Goal: Transaction & Acquisition: Purchase product/service

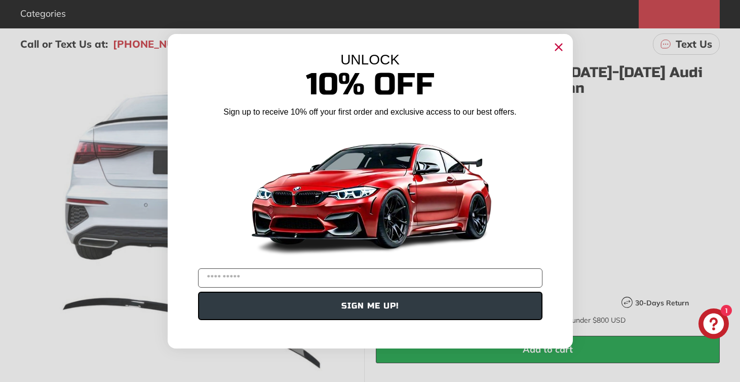
click at [556, 52] on circle "Close dialog" at bounding box center [558, 46] width 15 height 15
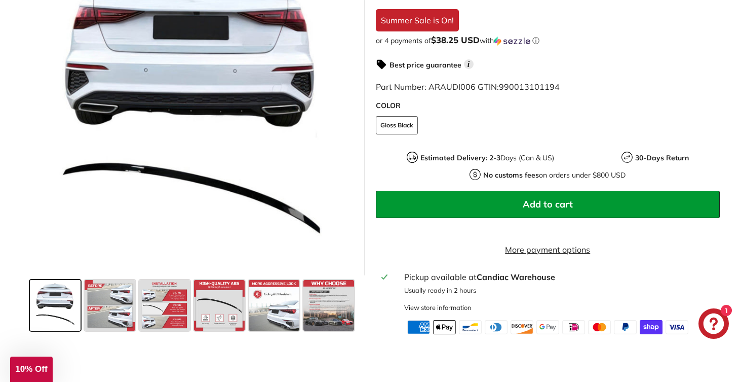
scroll to position [292, 0]
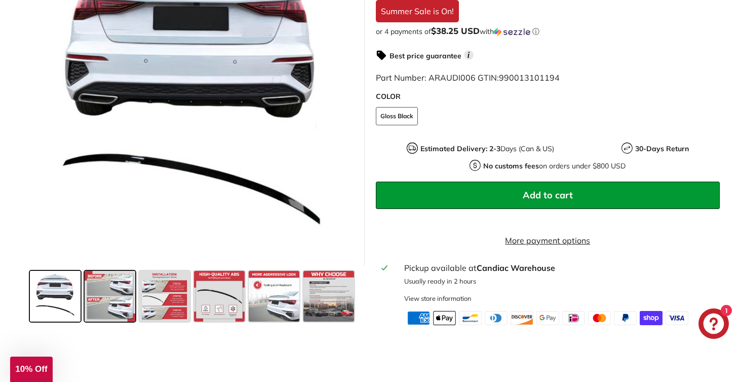
click at [87, 309] on span at bounding box center [110, 295] width 51 height 51
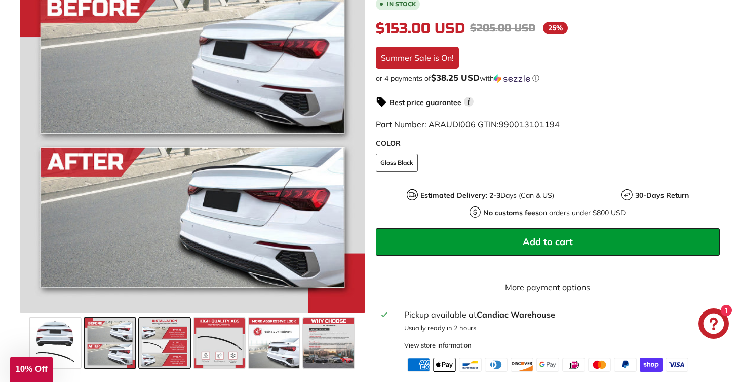
scroll to position [244, 0]
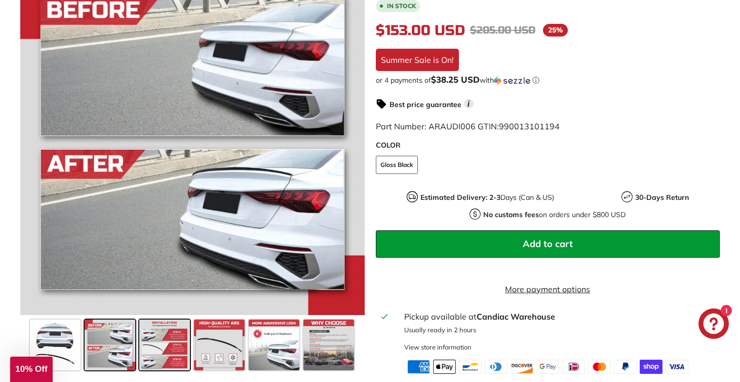
click at [151, 332] on span at bounding box center [164, 344] width 51 height 51
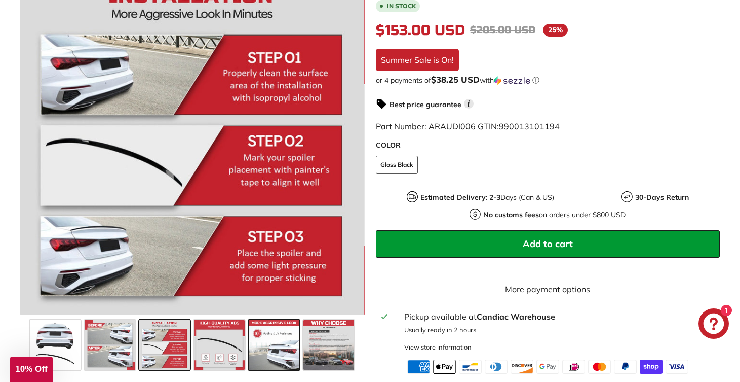
click at [275, 353] on span at bounding box center [274, 344] width 51 height 51
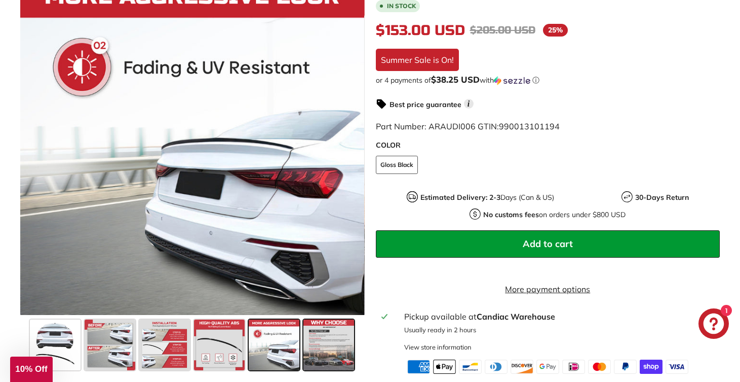
click at [314, 352] on span at bounding box center [329, 344] width 51 height 51
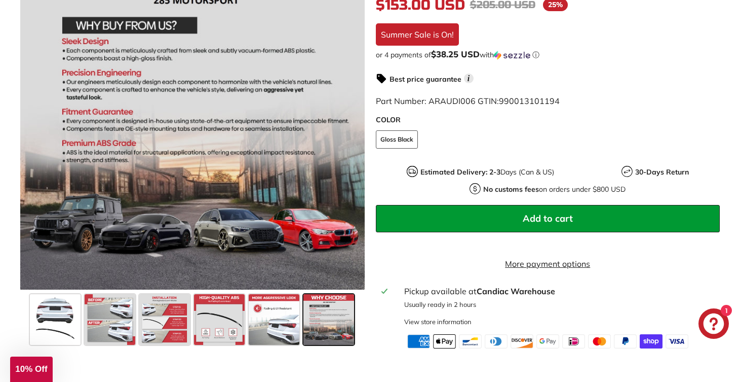
scroll to position [270, 0]
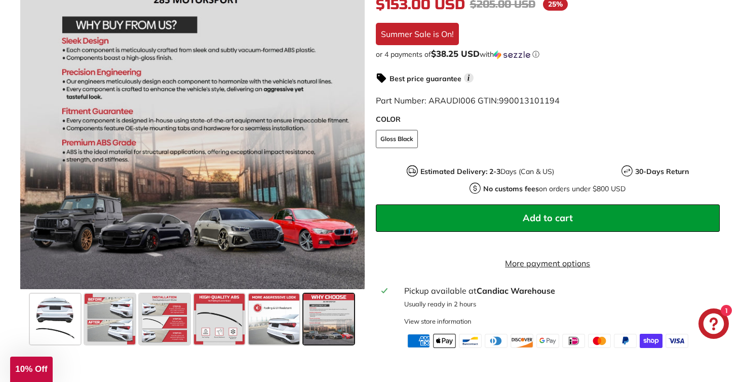
click at [489, 217] on button "Add to cart" at bounding box center [548, 217] width 345 height 27
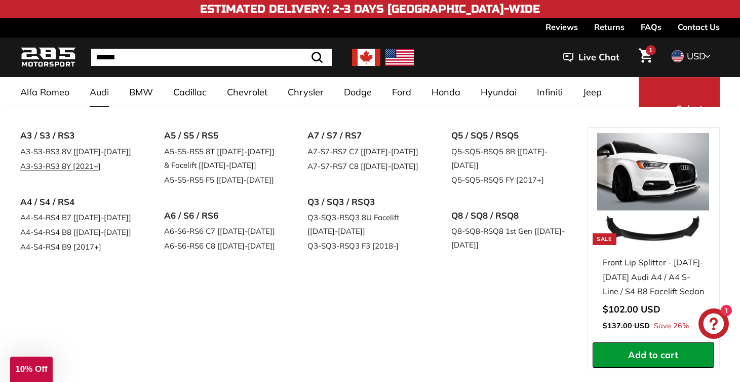
click at [88, 166] on link "A3-S3-RS3 8Y [2021+]" at bounding box center [78, 166] width 116 height 15
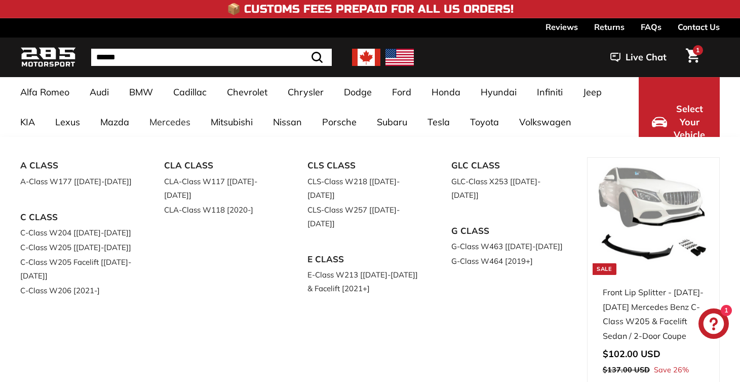
select select "**********"
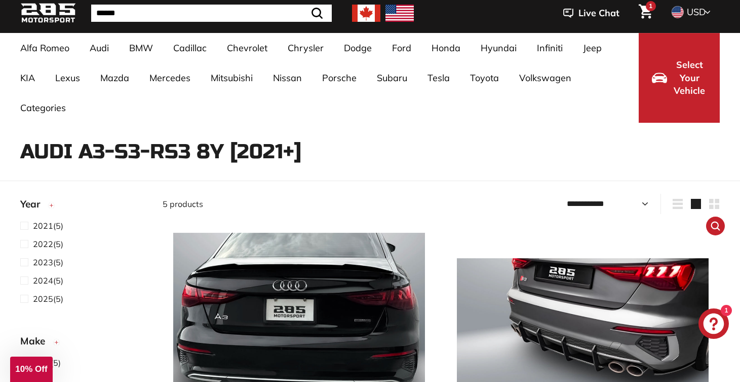
scroll to position [43, 0]
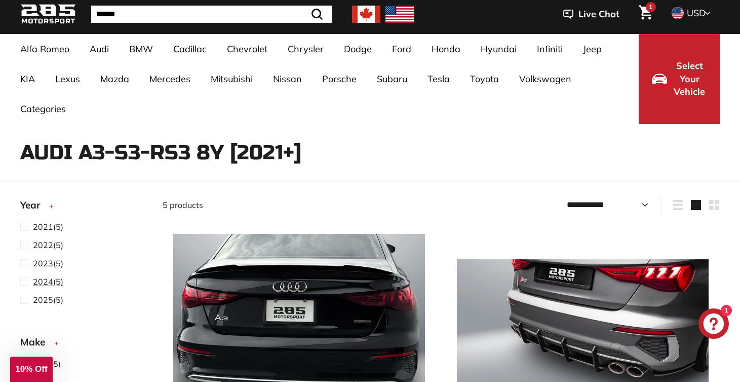
click at [22, 280] on span at bounding box center [26, 281] width 13 height 12
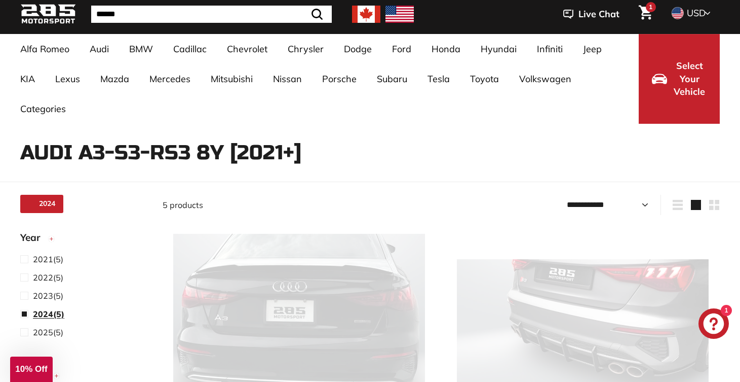
scroll to position [66, 0]
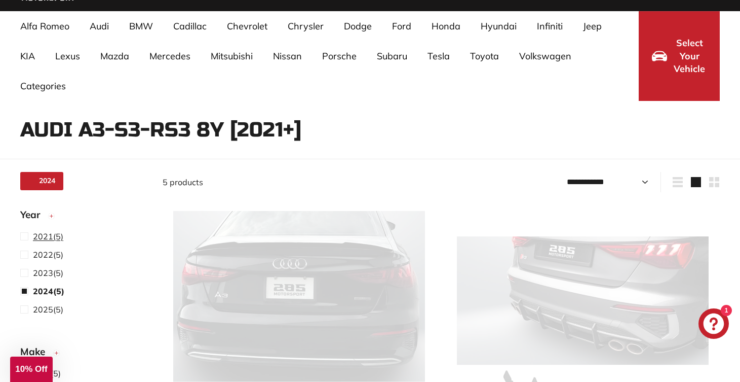
select select "**********"
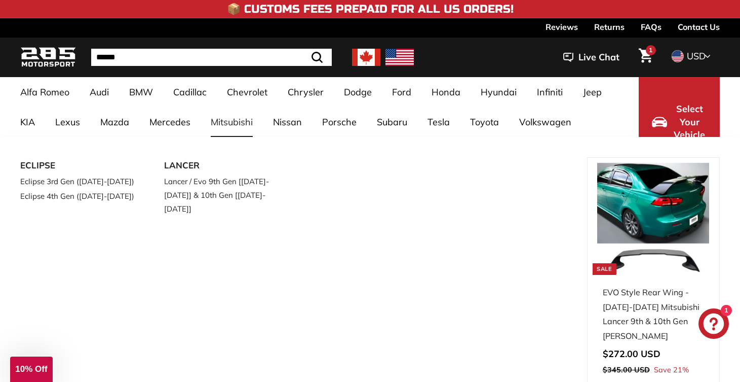
scroll to position [0, 0]
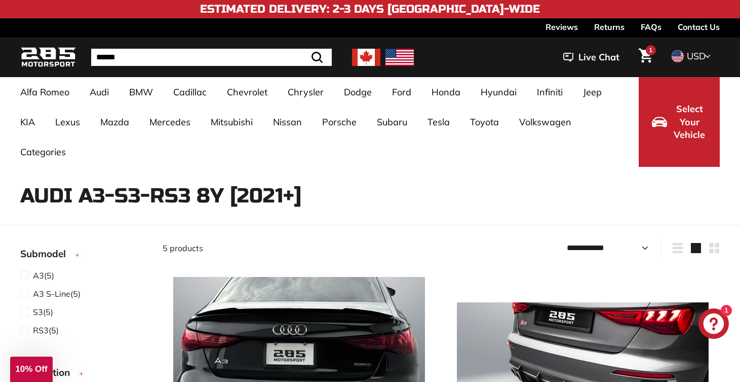
click at [347, 11] on h4 "Estimated Delivery: 2-3 Days [GEOGRAPHIC_DATA]-Wide" at bounding box center [370, 9] width 340 height 12
click at [62, 60] on img at bounding box center [48, 58] width 56 height 24
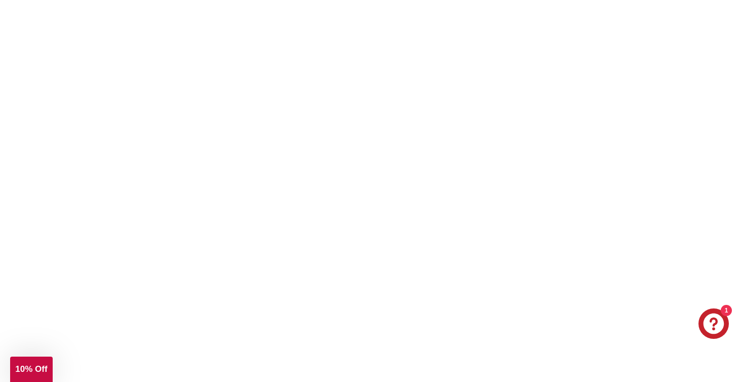
scroll to position [2490, 0]
